Goal: Task Accomplishment & Management: Manage account settings

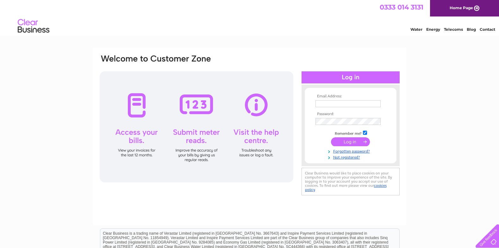
type input "stanley.store03@gmail.com"
click at [349, 141] on input "submit" at bounding box center [350, 141] width 39 height 9
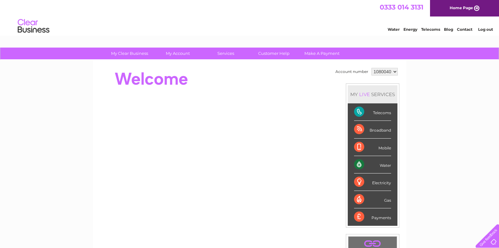
click at [377, 219] on div "Payments" at bounding box center [372, 216] width 37 height 17
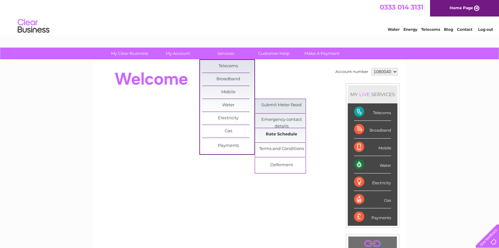
click at [275, 133] on link "Rate Schedule" at bounding box center [282, 134] width 52 height 13
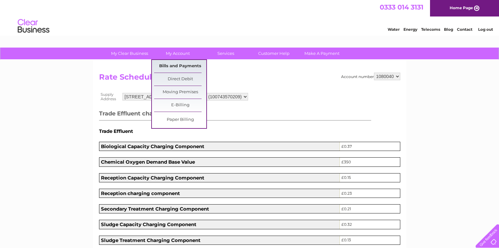
click at [178, 66] on link "Bills and Payments" at bounding box center [180, 66] width 52 height 13
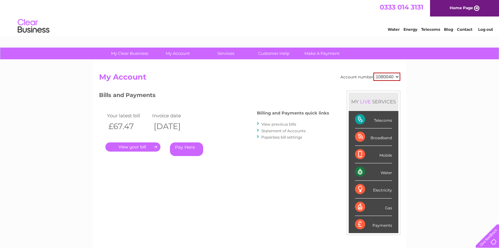
click at [139, 148] on link "." at bounding box center [132, 146] width 55 height 9
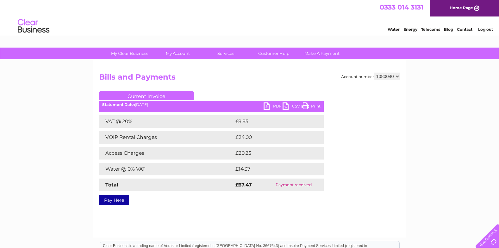
click at [266, 106] on link "PDF" at bounding box center [273, 106] width 19 height 9
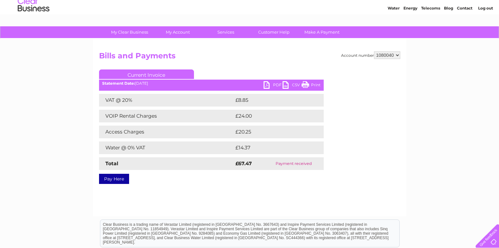
scroll to position [8, 0]
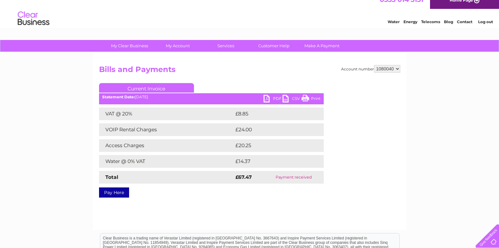
click at [266, 97] on link "PDF" at bounding box center [273, 99] width 19 height 9
click at [278, 47] on link "Customer Help" at bounding box center [274, 46] width 52 height 12
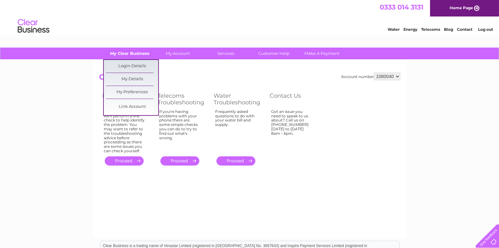
click at [130, 52] on link "My Clear Business" at bounding box center [130, 53] width 52 height 12
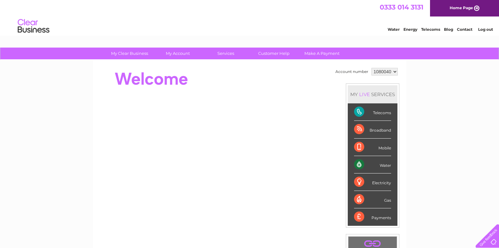
click at [220, 75] on div at bounding box center [214, 78] width 231 height 25
click at [246, 79] on div at bounding box center [214, 78] width 231 height 25
click at [486, 29] on link "Log out" at bounding box center [485, 29] width 15 height 5
